Goal: Navigation & Orientation: Understand site structure

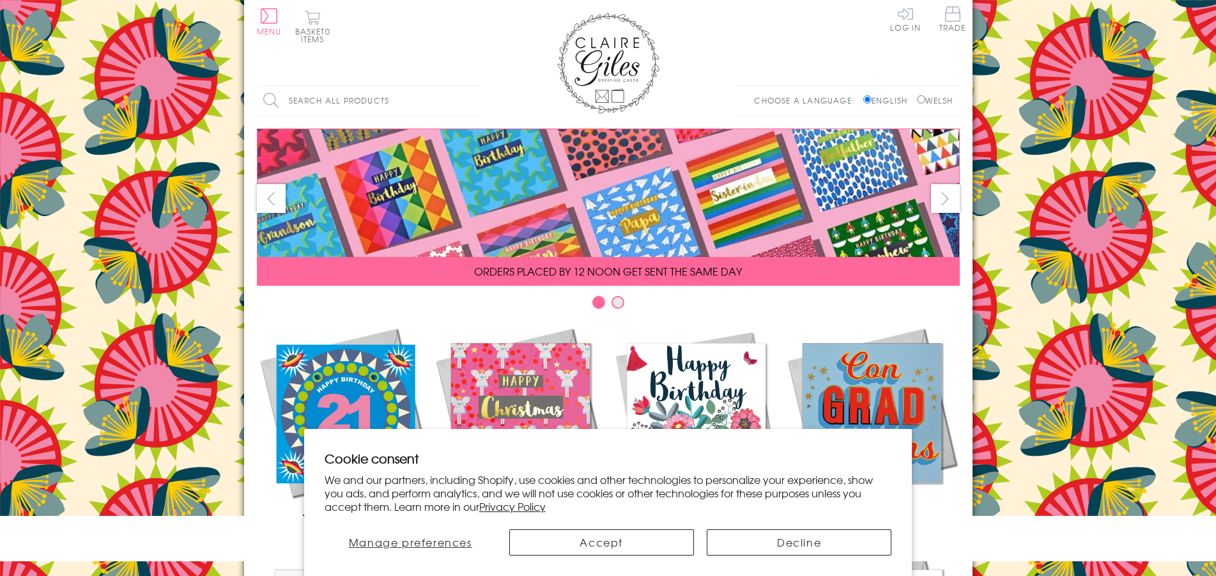
click at [919, 100] on input "Welsh" at bounding box center [921, 99] width 8 height 8
radio input "true"
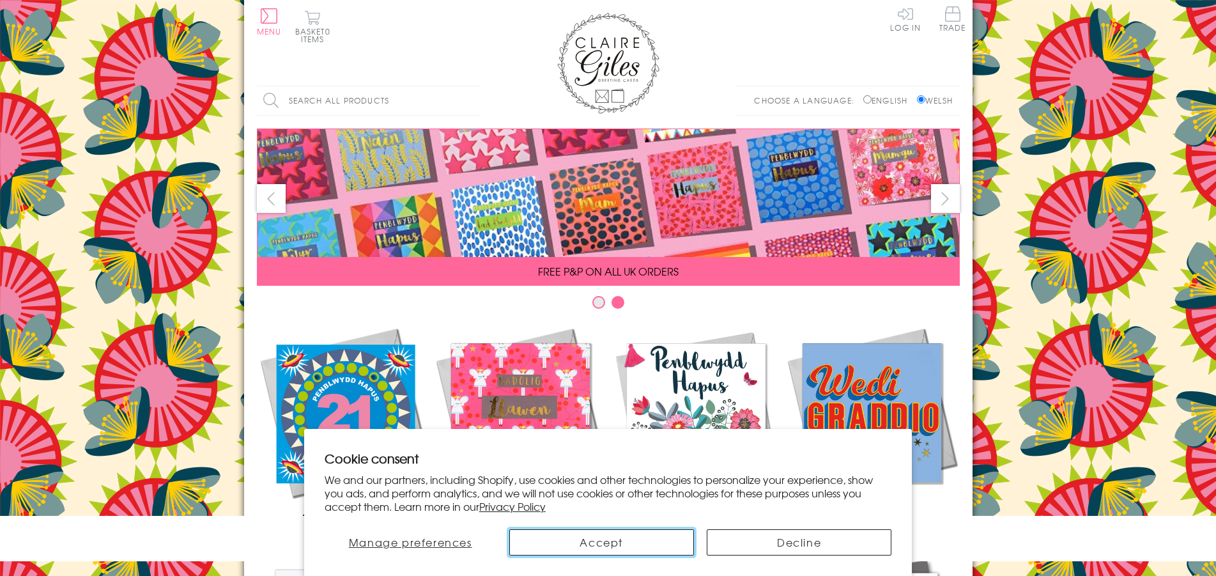
click at [648, 543] on button "Accept" at bounding box center [601, 542] width 185 height 26
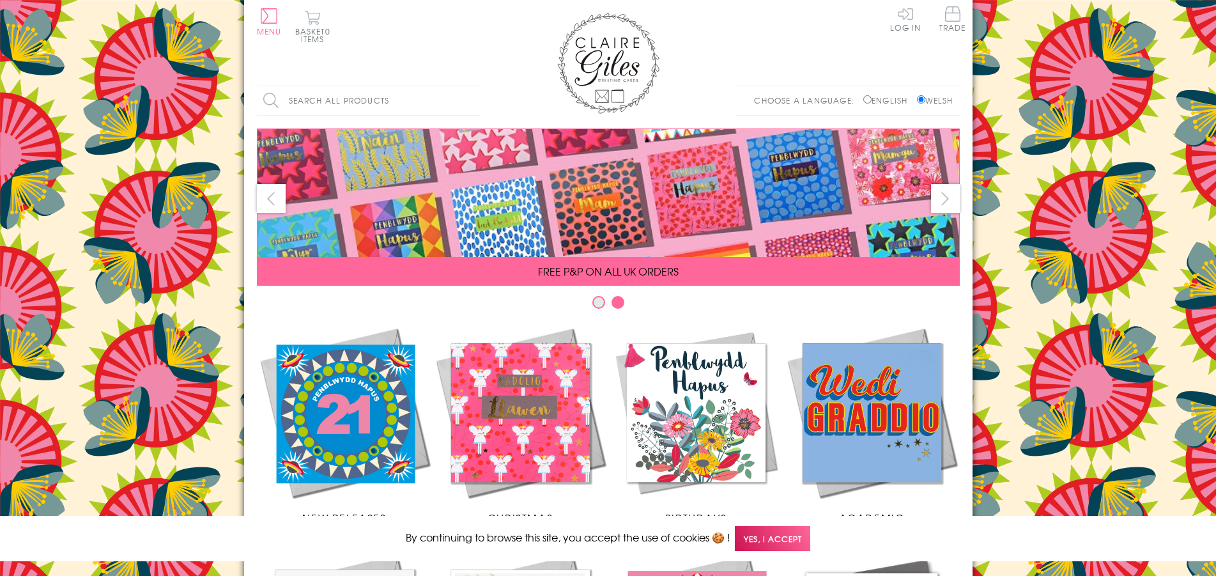
click at [762, 539] on span "Yes, I accept" at bounding box center [772, 538] width 75 height 25
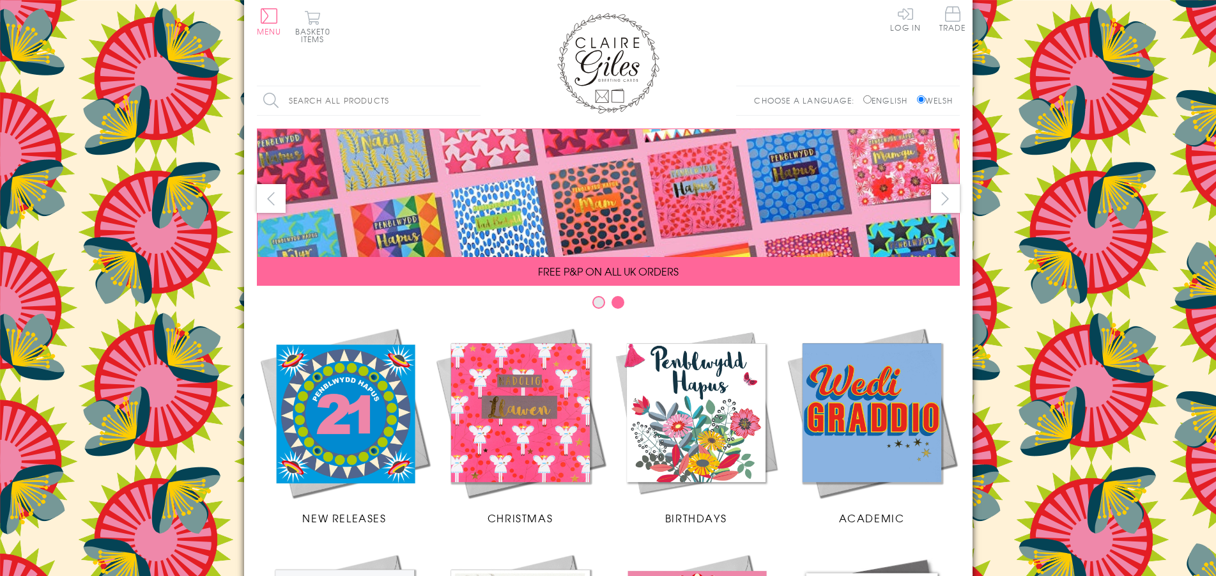
click at [929, 190] on span at bounding box center [609, 193] width 702 height 128
click at [945, 198] on button "next" at bounding box center [945, 198] width 29 height 29
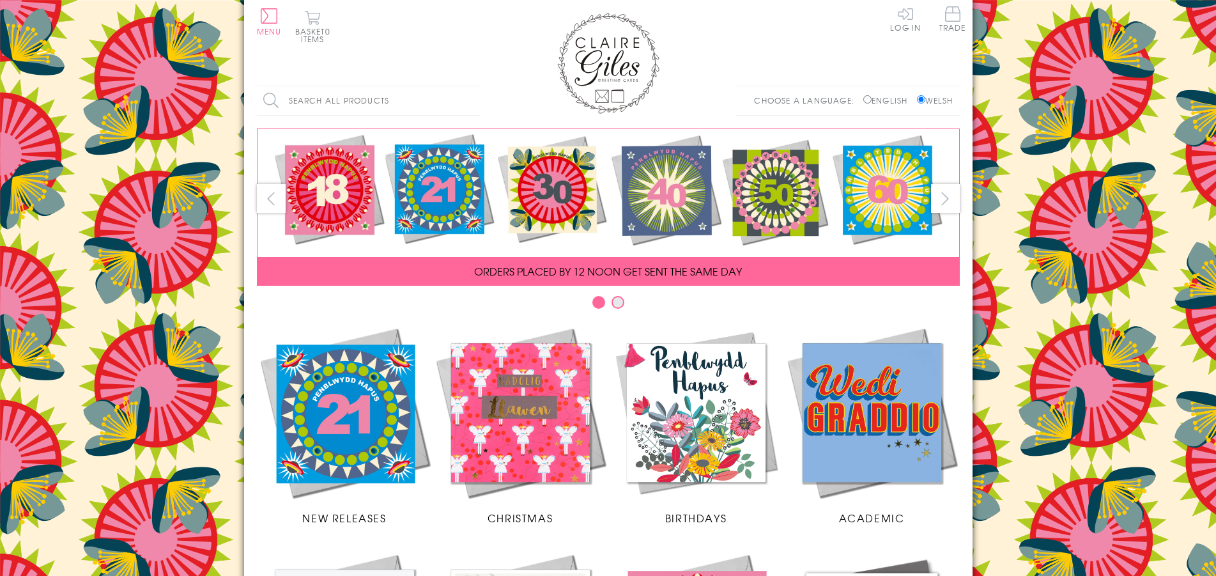
click at [945, 198] on button "next" at bounding box center [945, 198] width 29 height 29
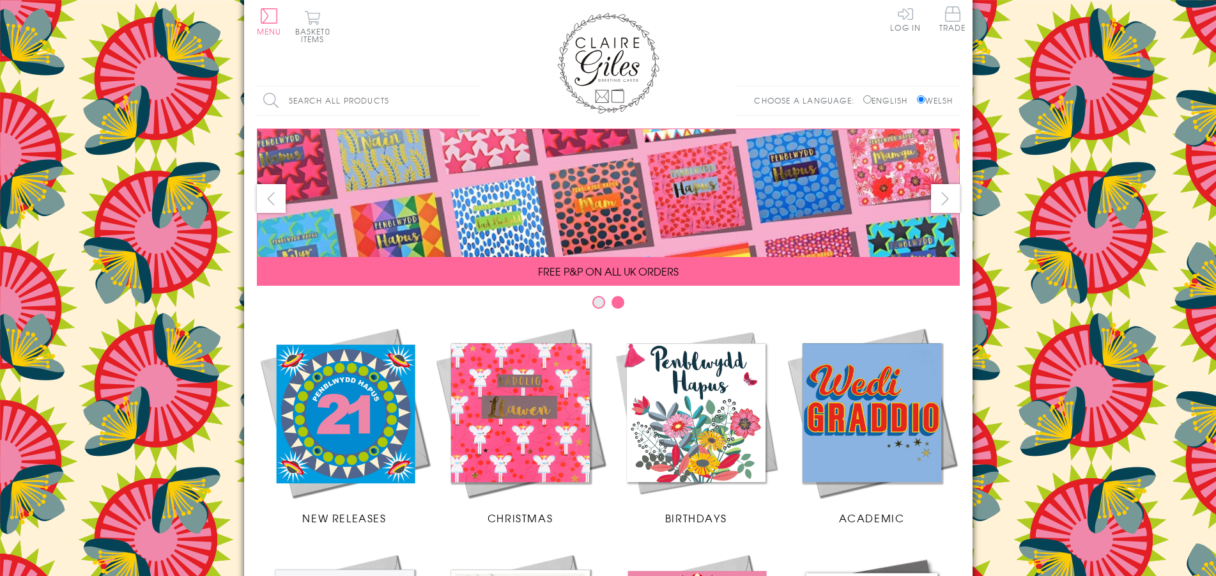
click at [945, 198] on button "next" at bounding box center [945, 198] width 29 height 29
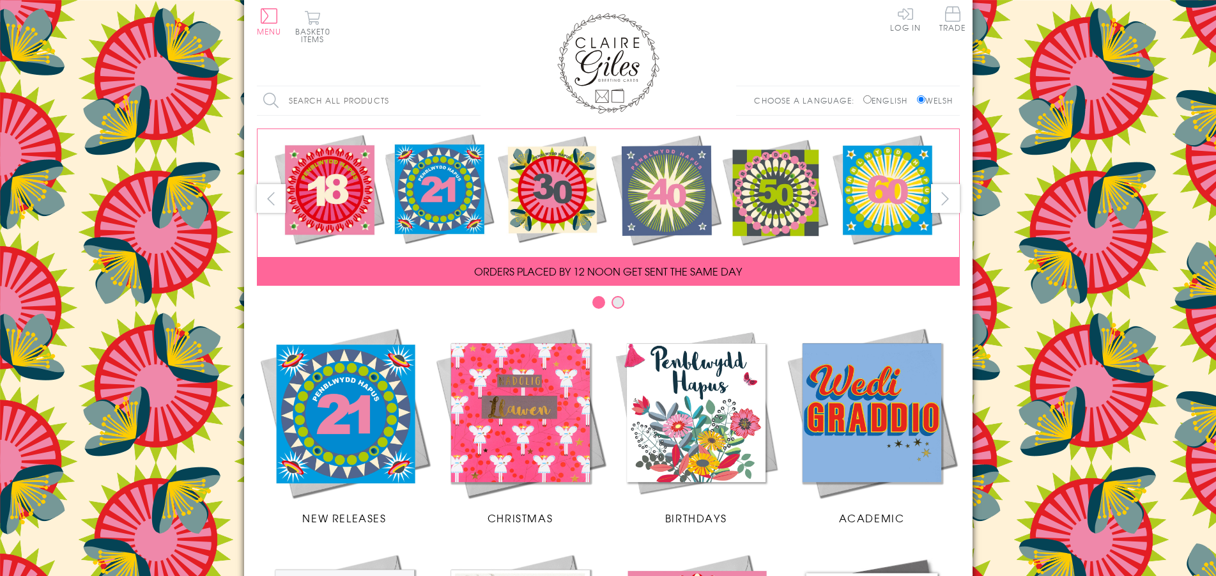
click at [1087, 228] on body "Cookie consent We and our partners, including Shopify, use cookies and other te…" at bounding box center [608, 552] width 1216 height 1104
